Goal: Transaction & Acquisition: Subscribe to service/newsletter

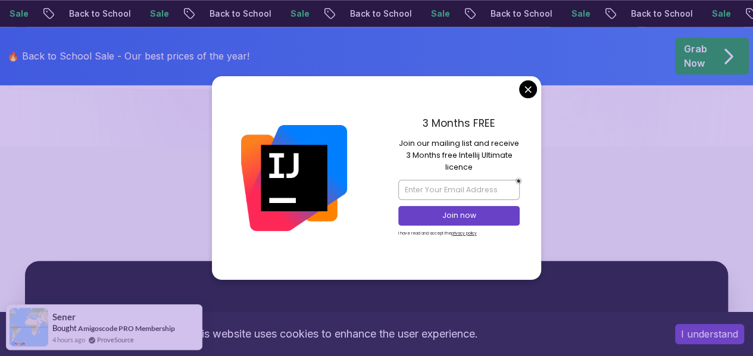
scroll to position [3015, 0]
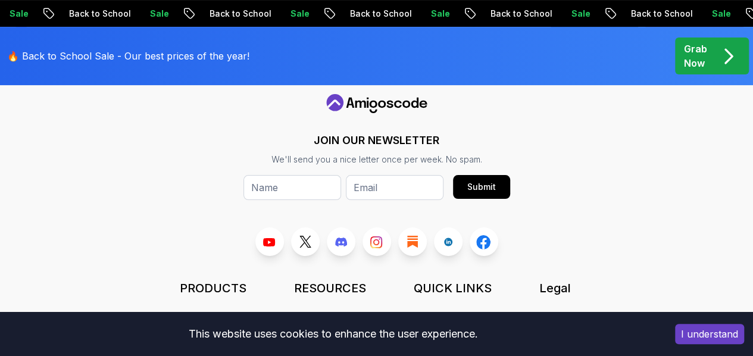
scroll to position [4690, 0]
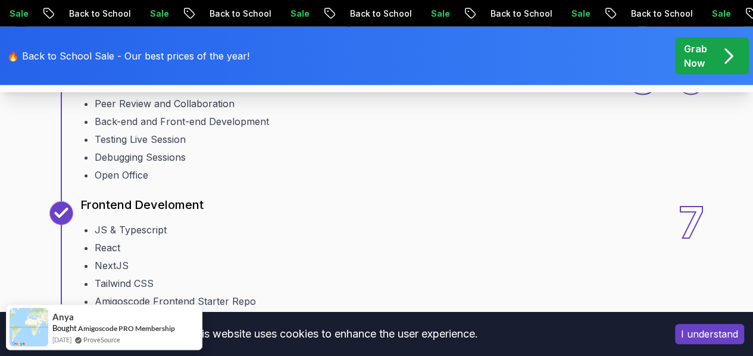
scroll to position [1739, 0]
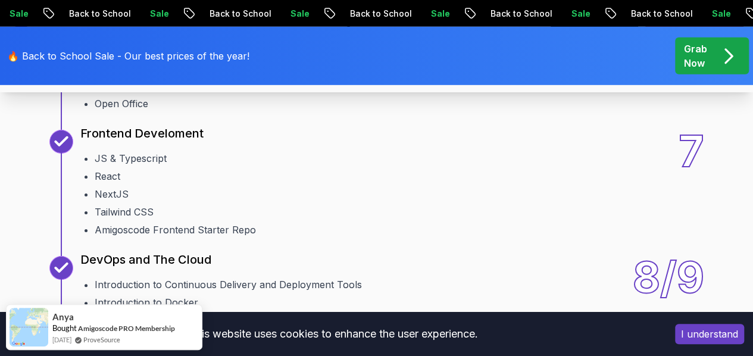
click at [737, 80] on div "🔥 Back to School Sale - Our best prices of the year! Grab Now" at bounding box center [376, 56] width 753 height 58
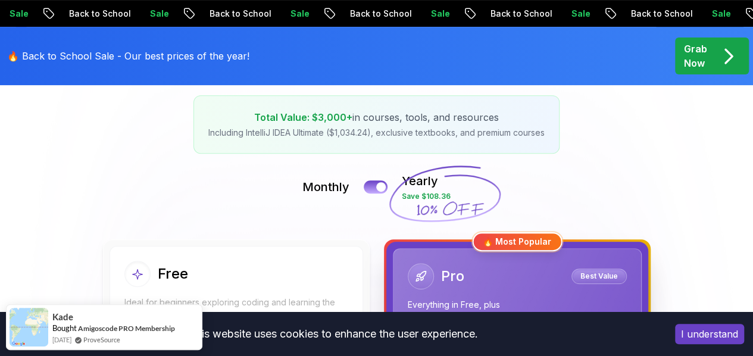
scroll to position [214, 0]
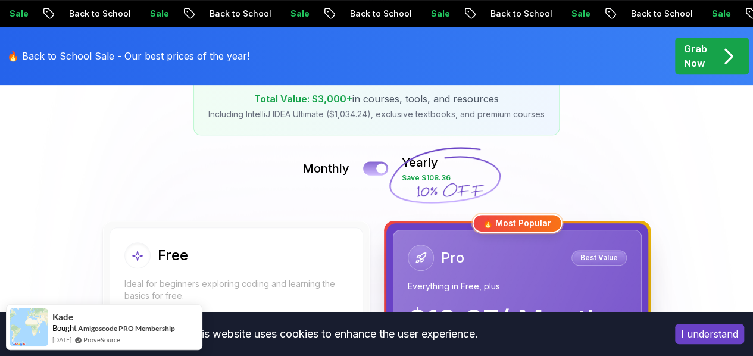
click at [383, 166] on div at bounding box center [381, 169] width 10 height 10
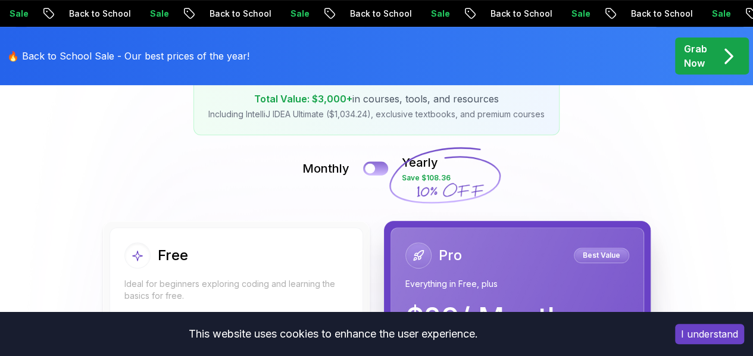
click at [383, 166] on button at bounding box center [375, 168] width 25 height 14
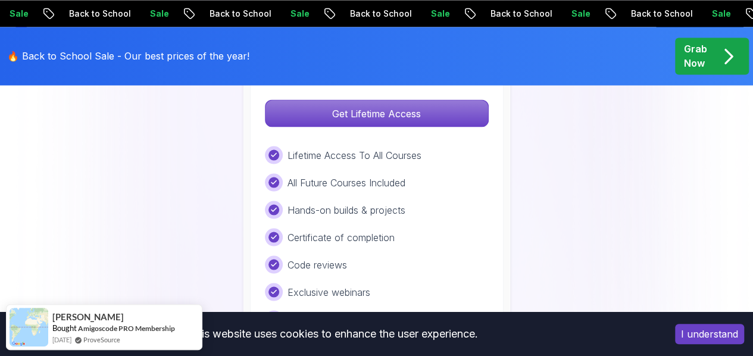
scroll to position [1024, 0]
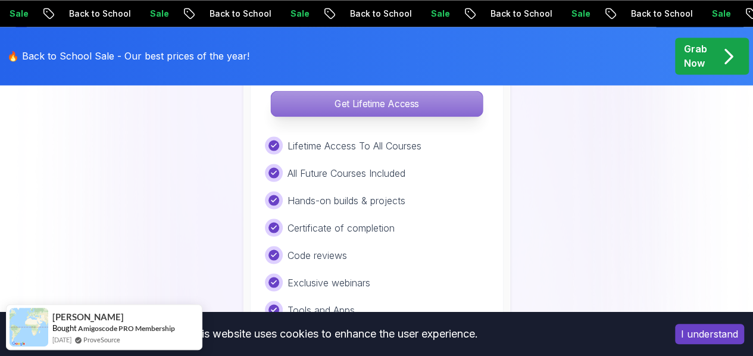
click at [360, 105] on p "Get Lifetime Access" at bounding box center [376, 103] width 211 height 25
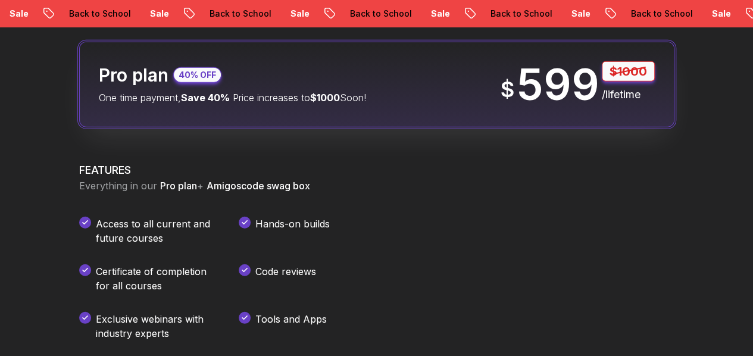
scroll to position [1366, 0]
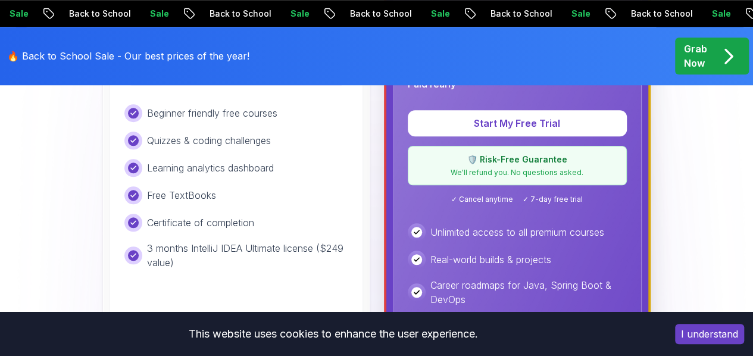
scroll to position [413, 0]
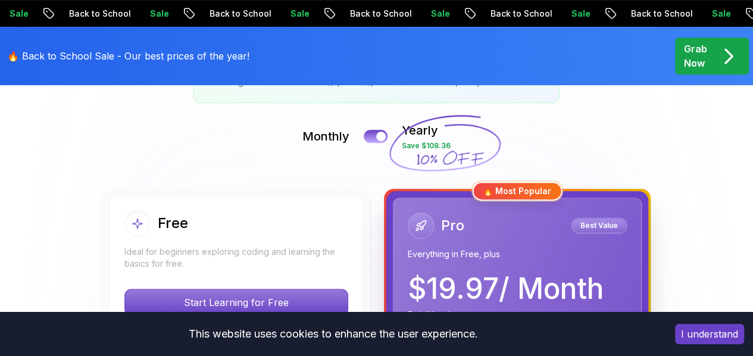
scroll to position [246, 0]
click at [523, 229] on div "Pro Best Value" at bounding box center [517, 226] width 219 height 26
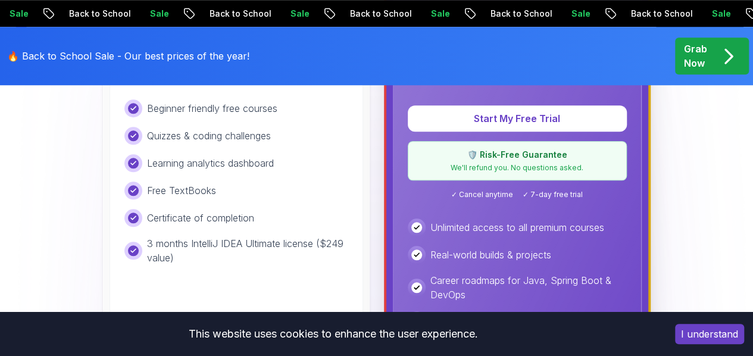
scroll to position [484, 0]
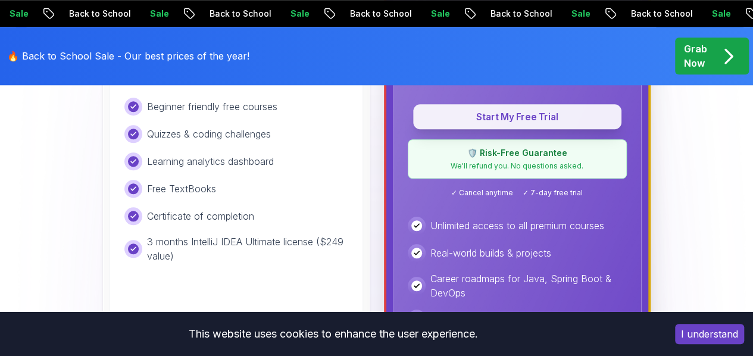
click at [529, 117] on p "Start My Free Trial" at bounding box center [517, 117] width 181 height 14
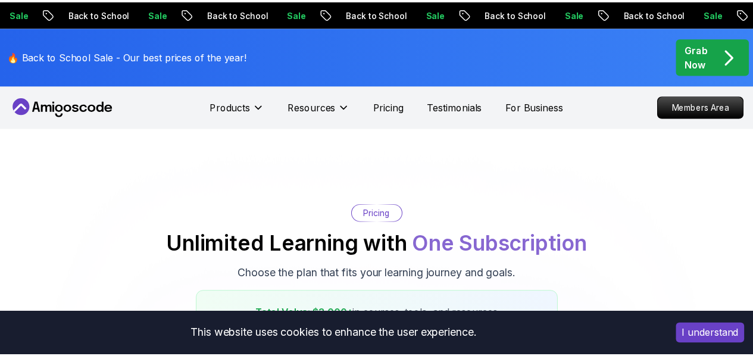
scroll to position [412, 0]
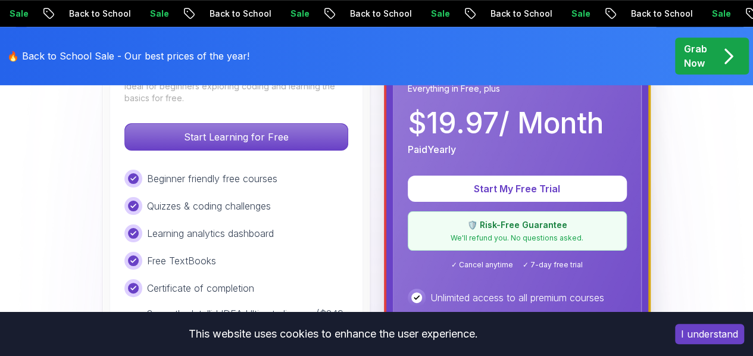
click at [86, 55] on p "🔥 Back to School Sale - Our best prices of the year!" at bounding box center [128, 56] width 242 height 14
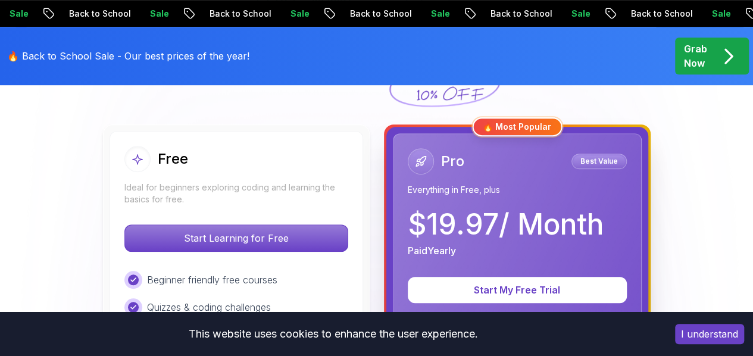
scroll to position [0, 0]
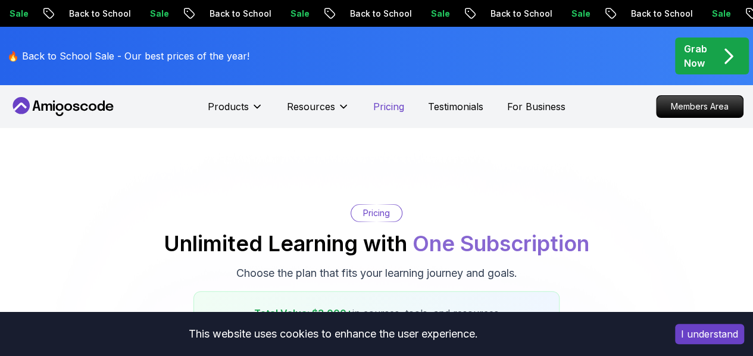
click at [380, 99] on p "Pricing" at bounding box center [388, 106] width 31 height 14
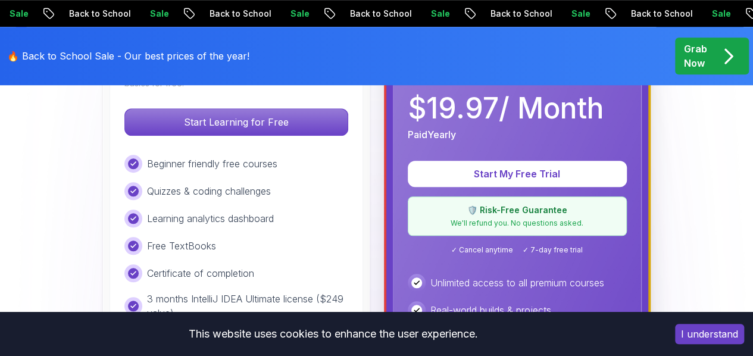
scroll to position [429, 0]
